Goal: Task Accomplishment & Management: Use online tool/utility

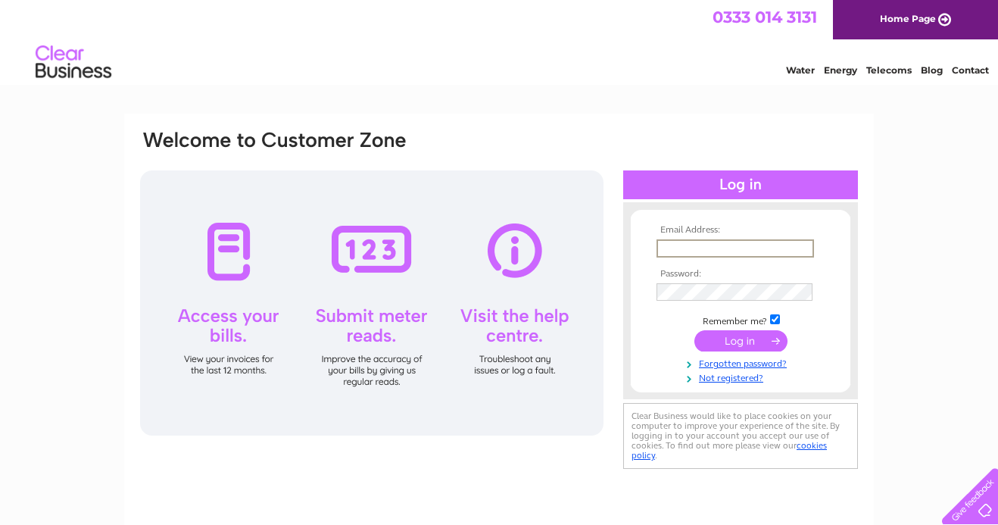
type input "sweet@lanka-uk.com"
click at [741, 339] on input "submit" at bounding box center [741, 340] width 93 height 21
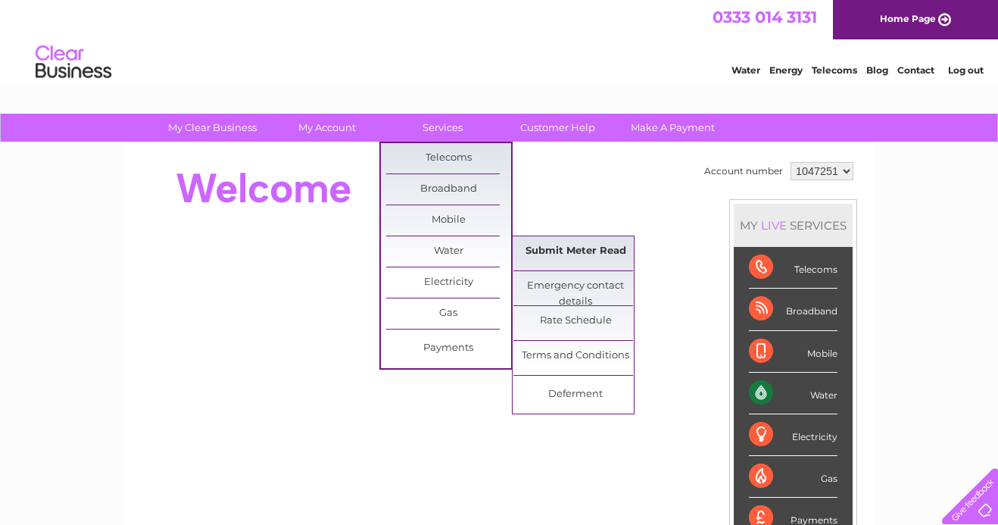
click at [595, 258] on link "Submit Meter Read" at bounding box center [576, 251] width 125 height 30
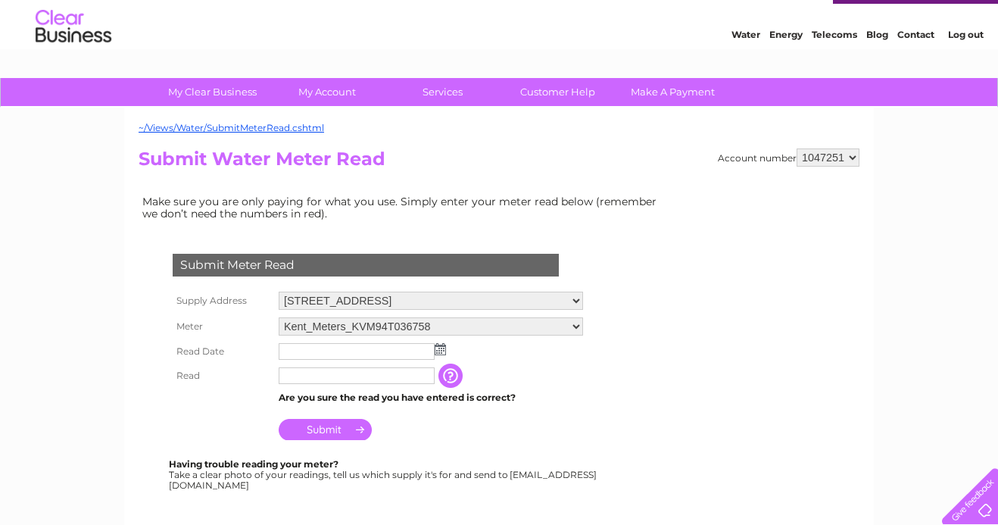
scroll to position [52, 0]
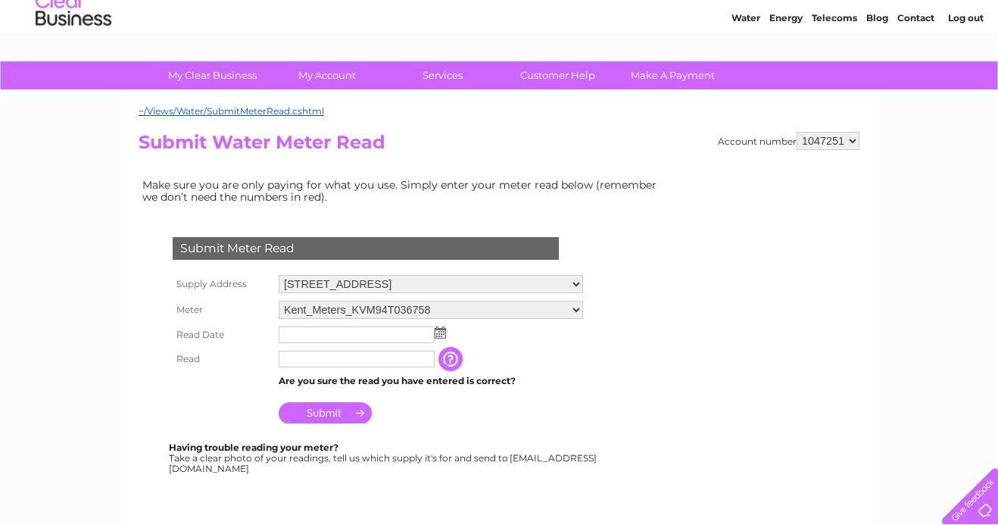
click at [438, 331] on img at bounding box center [440, 332] width 11 height 12
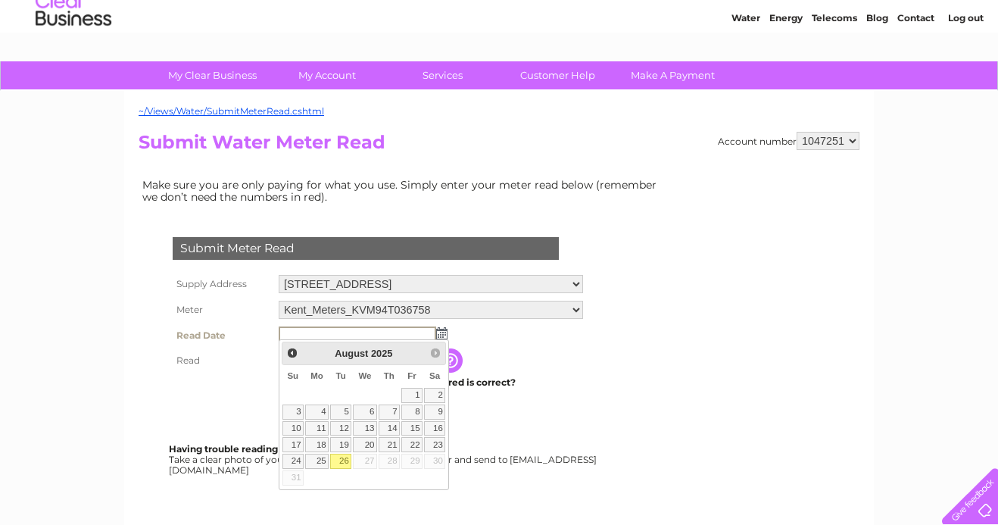
click at [341, 460] on link "26" at bounding box center [340, 461] width 21 height 15
type input "2025/08/26"
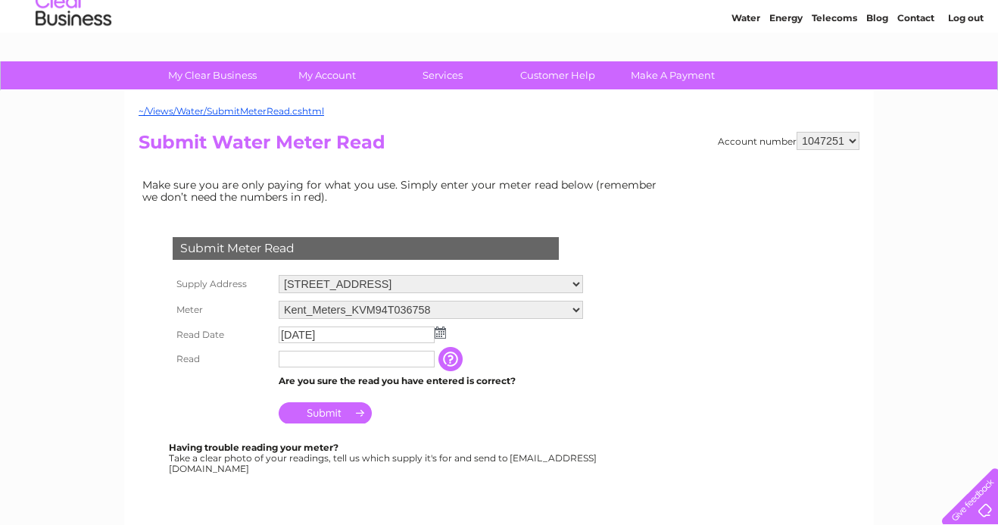
click at [354, 366] on td at bounding box center [357, 359] width 164 height 24
click at [354, 356] on input "text" at bounding box center [358, 360] width 158 height 18
type input "5789"
click at [579, 446] on div "Having trouble reading your meter? Take a clear photo of your readings, tell us…" at bounding box center [384, 457] width 430 height 31
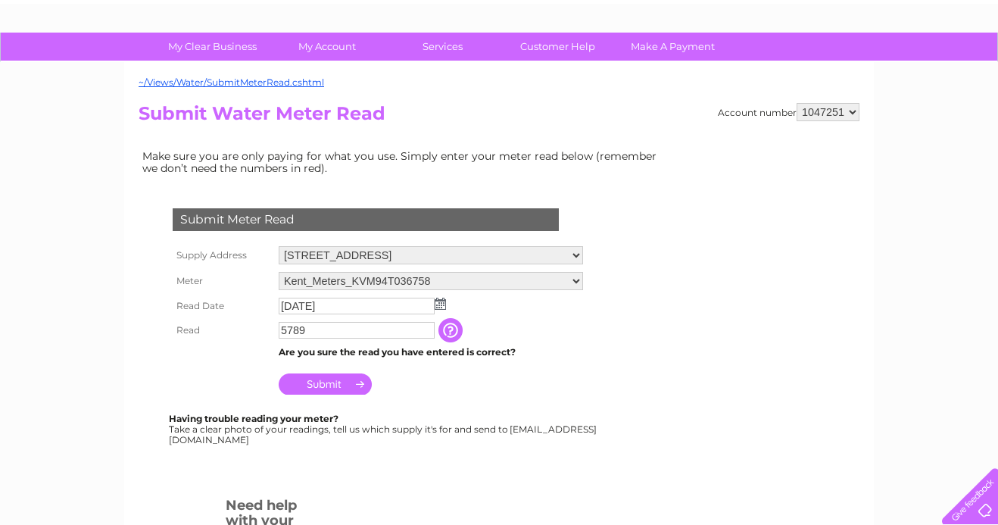
scroll to position [186, 0]
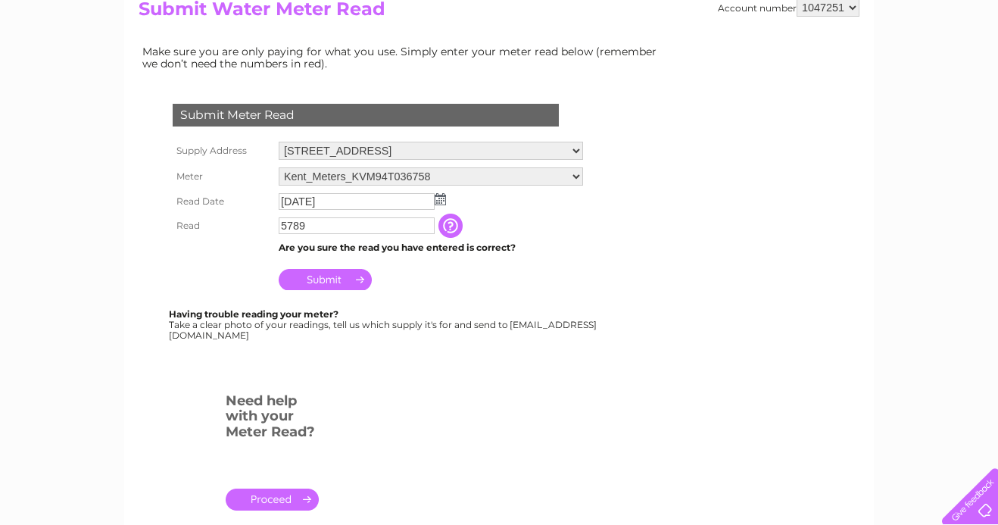
click at [323, 274] on input "Submit" at bounding box center [325, 279] width 93 height 21
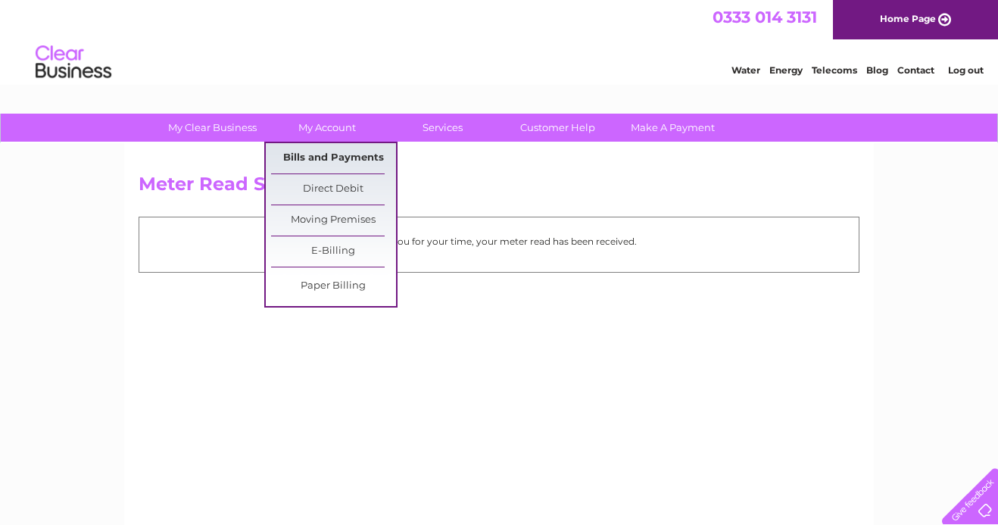
click at [339, 156] on link "Bills and Payments" at bounding box center [333, 158] width 125 height 30
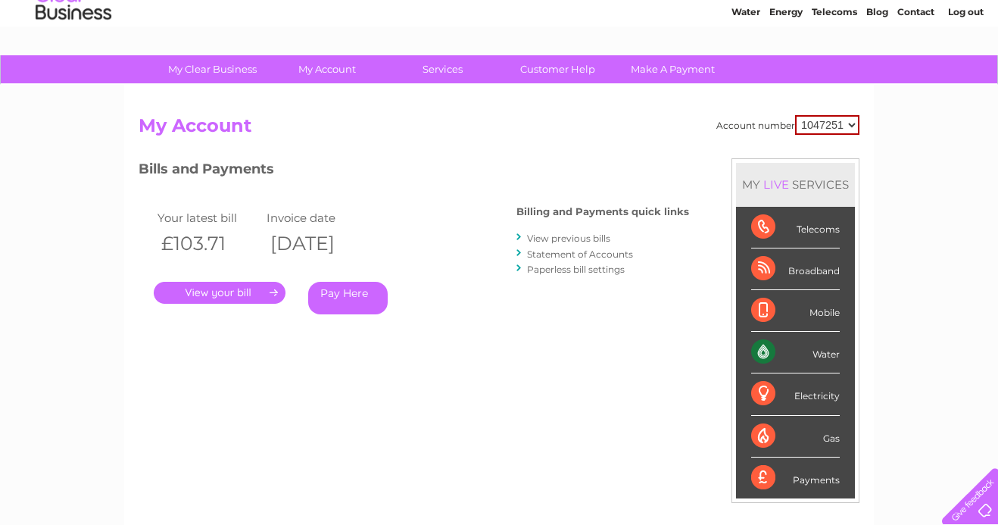
scroll to position [69, 0]
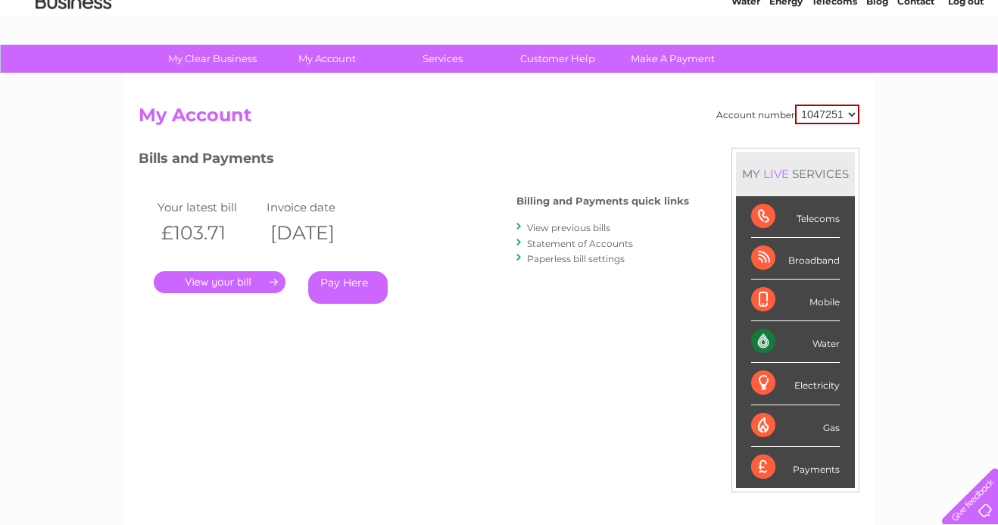
click at [261, 280] on link "." at bounding box center [220, 282] width 132 height 22
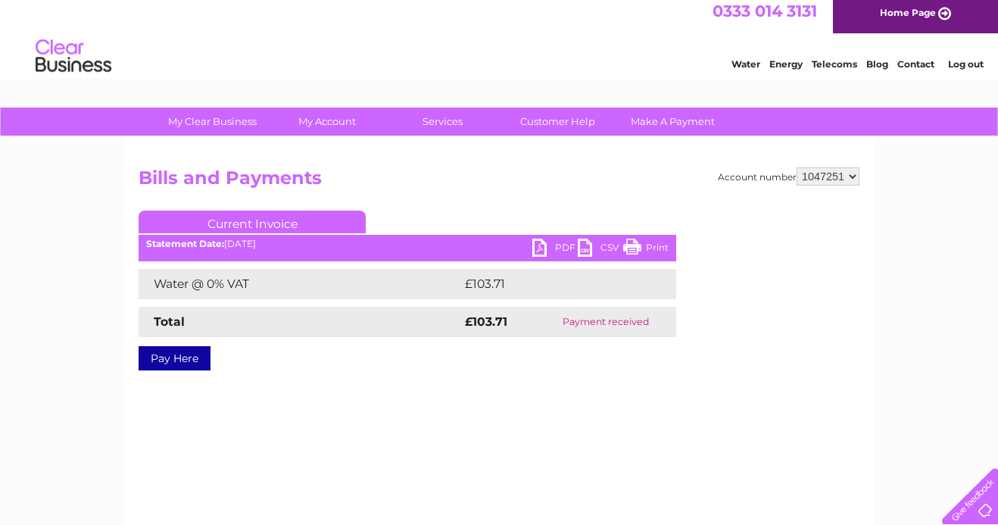
scroll to position [7, 0]
